Goal: Navigation & Orientation: Find specific page/section

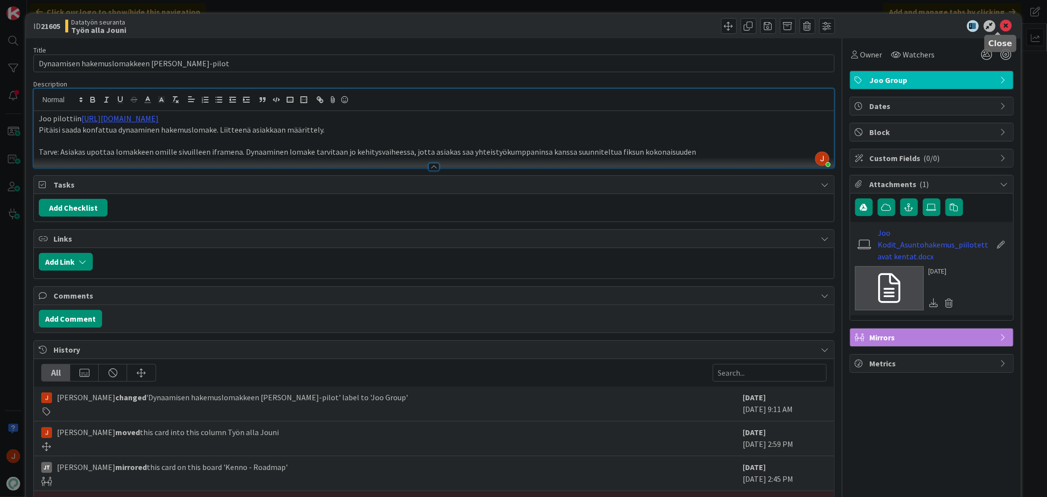
click at [1000, 27] on icon at bounding box center [1006, 26] width 12 height 12
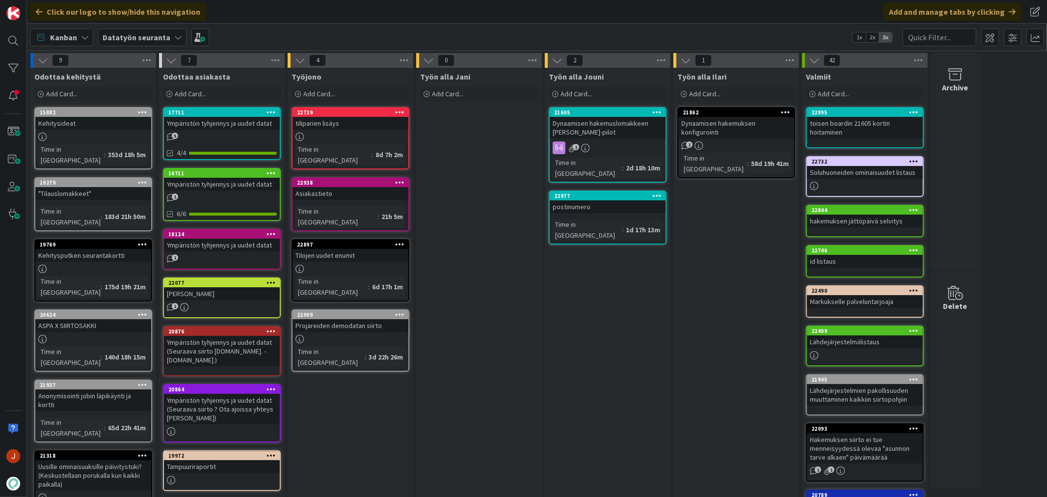
click at [724, 122] on div "Dynaamisen hakemuksen konfigurointi" at bounding box center [736, 128] width 116 height 22
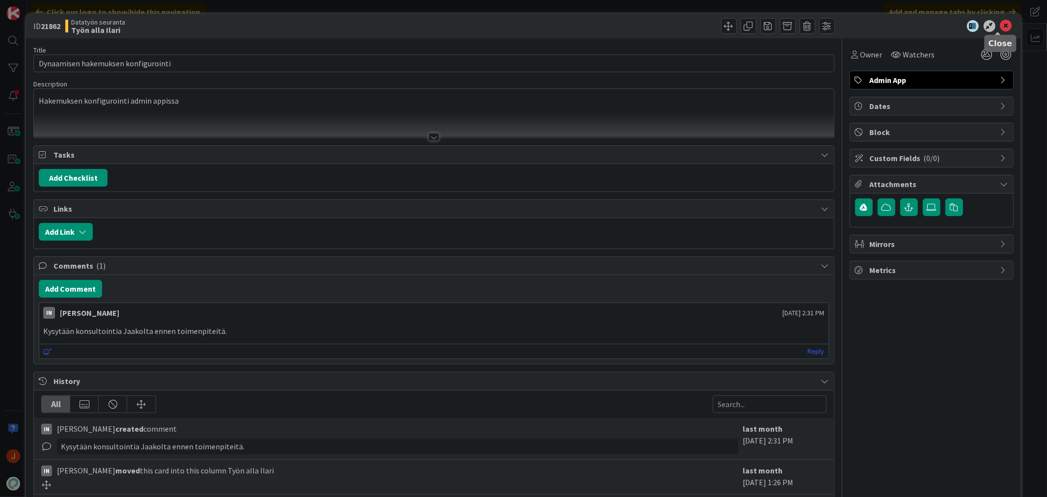
click at [1000, 25] on icon at bounding box center [1006, 26] width 12 height 12
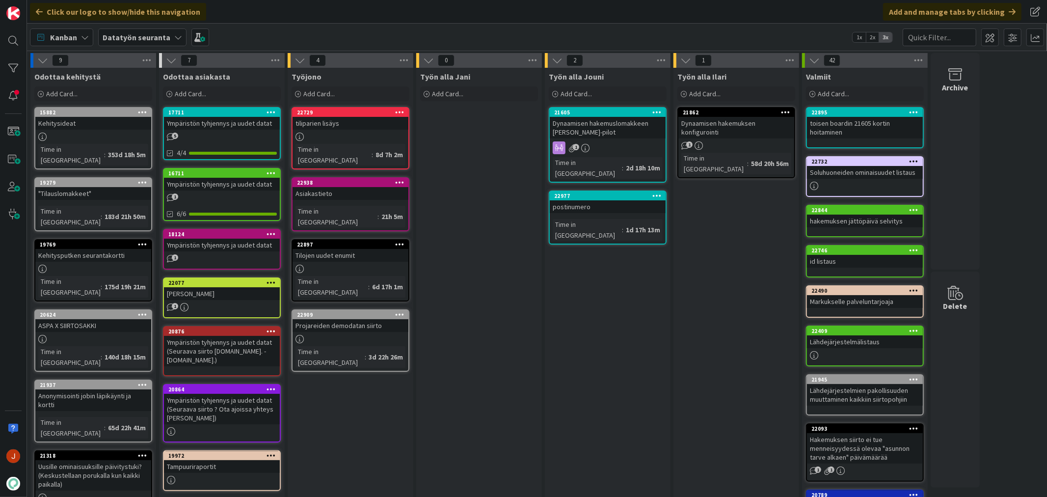
click at [709, 132] on div "Dynaamisen hakemuksen konfigurointi" at bounding box center [736, 128] width 116 height 22
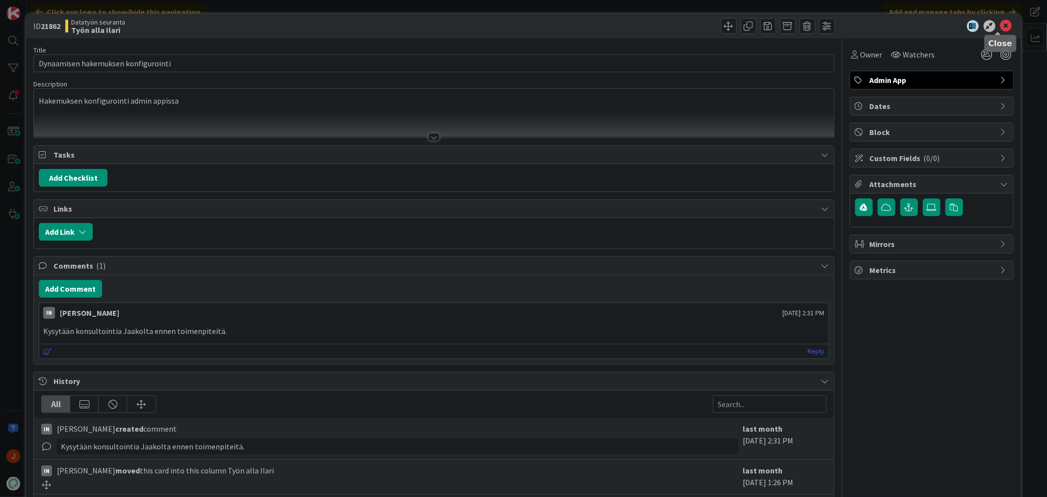
click at [1000, 21] on icon at bounding box center [1006, 26] width 12 height 12
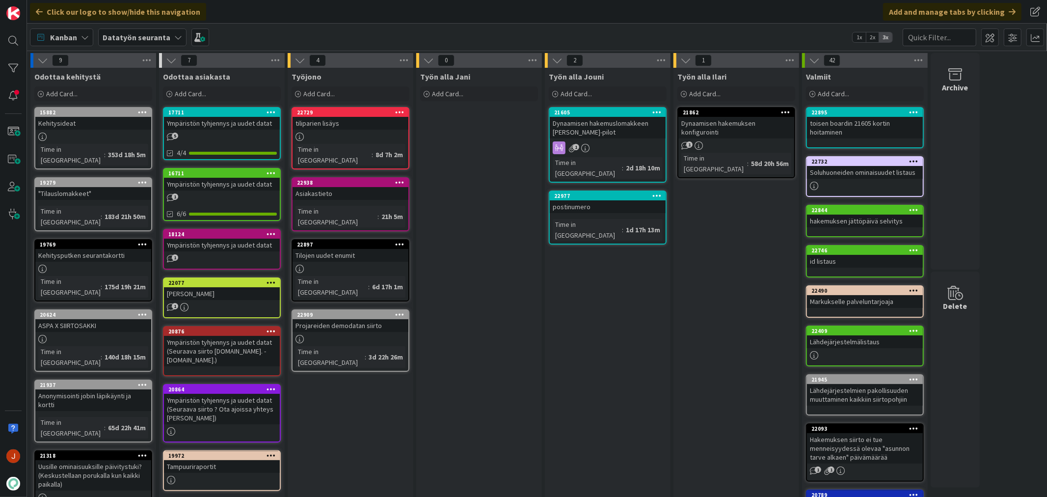
click at [607, 320] on div "Työn alla Jouni Add Card... 21605 Dynaamisen hakemuslomakkeen konffaus joo-pilo…" at bounding box center [608, 417] width 126 height 698
click at [474, 222] on div "Työn alla Jani Add Card..." at bounding box center [479, 417] width 126 height 698
drag, startPoint x: 704, startPoint y: 369, endPoint x: 712, endPoint y: 370, distance: 8.0
click at [704, 369] on div "Työn alla Ilari Add Card... 21862 Dynaamisen hakemuksen konfigurointi 1 Time in…" at bounding box center [736, 417] width 126 height 698
click at [546, 280] on div "Työn alla Jouni Add Card... 21605 Dynaamisen hakemuslomakkeen konffaus joo-pilo…" at bounding box center [608, 417] width 126 height 698
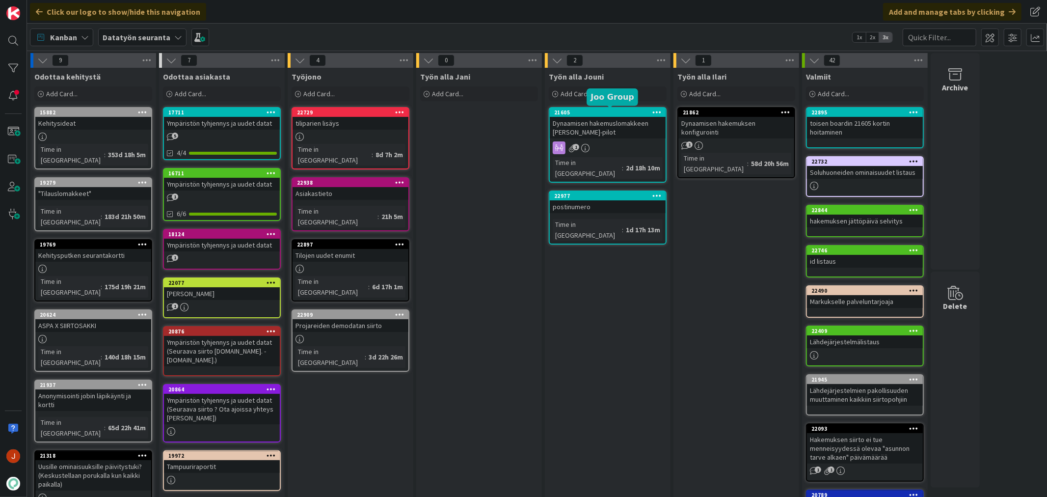
click at [598, 126] on div "Dynaamisen hakemuslomakkeen [PERSON_NAME]-pilot" at bounding box center [608, 128] width 116 height 22
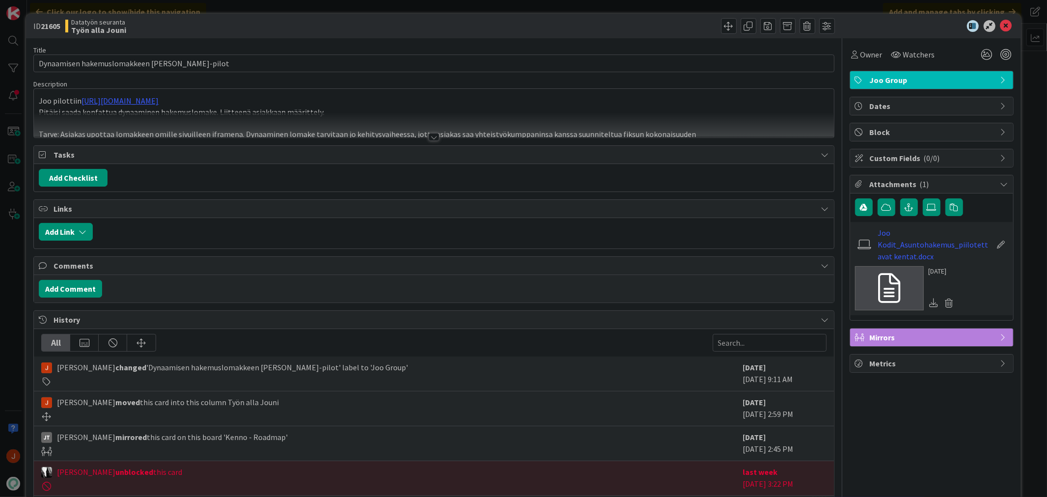
click at [428, 135] on div at bounding box center [433, 137] width 11 height 8
